Goal: Register for event/course

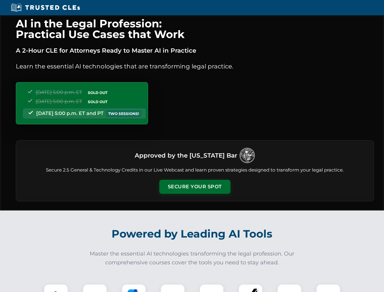
click at [195, 187] on button "Secure Your Spot" at bounding box center [194, 187] width 71 height 14
click at [56, 288] on img at bounding box center [56, 296] width 18 height 18
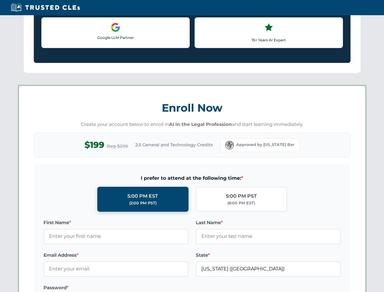
click at [134, 288] on label "Password *" at bounding box center [115, 287] width 145 height 7
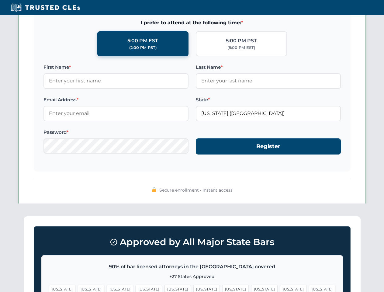
click at [280, 288] on span "[US_STATE]" at bounding box center [293, 289] width 26 height 9
